Goal: Transaction & Acquisition: Purchase product/service

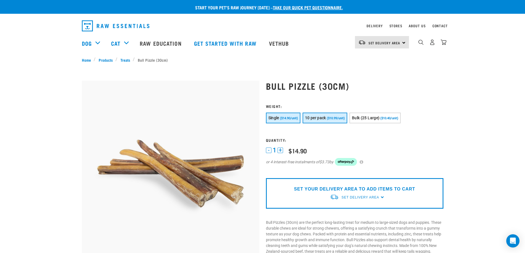
click at [320, 116] on span "10 per pack" at bounding box center [315, 118] width 21 height 4
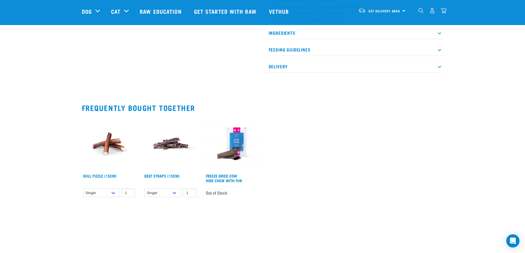
scroll to position [330, 0]
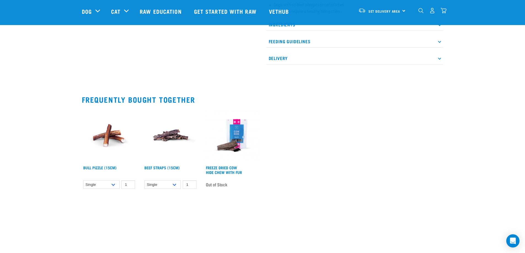
drag, startPoint x: 108, startPoint y: 134, endPoint x: 125, endPoint y: 134, distance: 17.1
click at [108, 134] on img at bounding box center [109, 135] width 55 height 55
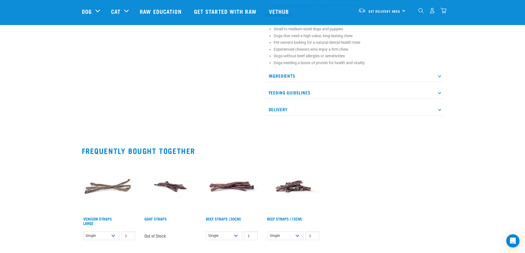
scroll to position [330, 0]
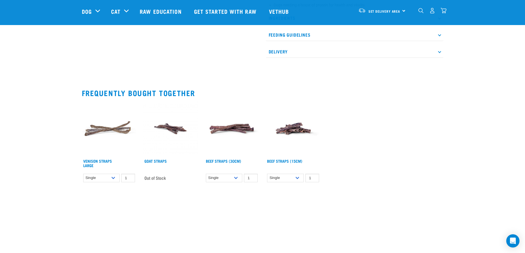
click at [295, 128] on img at bounding box center [292, 128] width 55 height 55
